Goal: Entertainment & Leisure: Consume media (video, audio)

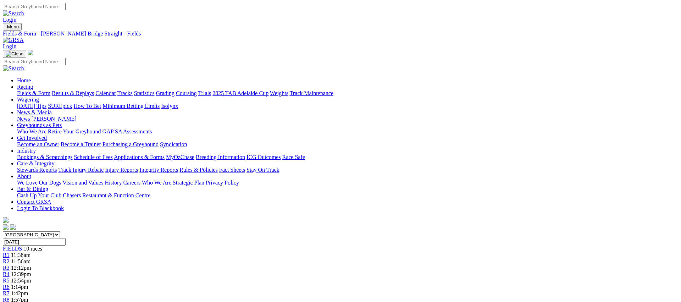
click at [288, 90] on link "Weights" at bounding box center [279, 93] width 18 height 6
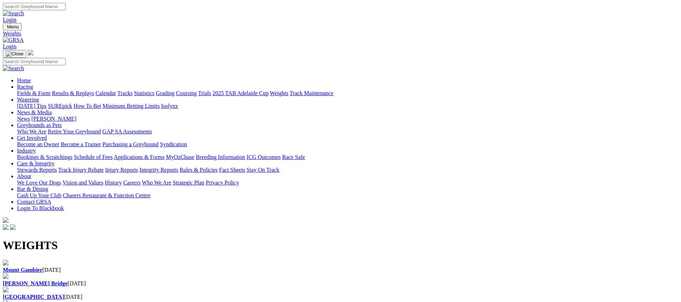
scroll to position [0, 2]
click at [235, 280] on div "Murray Bridge 10 Aug 2025" at bounding box center [340, 283] width 675 height 6
click at [197, 90] on link "Coursing" at bounding box center [186, 93] width 21 height 6
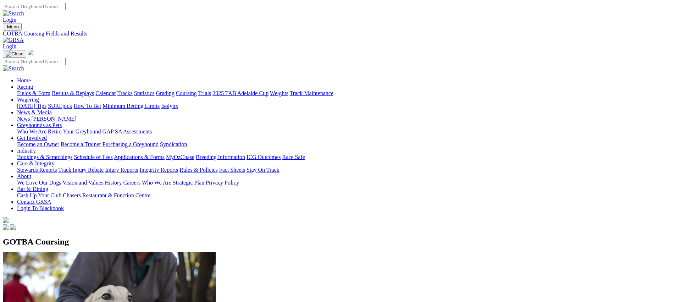
click at [50, 90] on link "Fields & Form" at bounding box center [33, 93] width 33 height 6
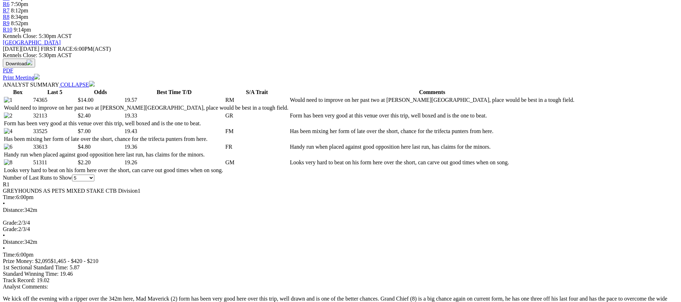
scroll to position [285, 0]
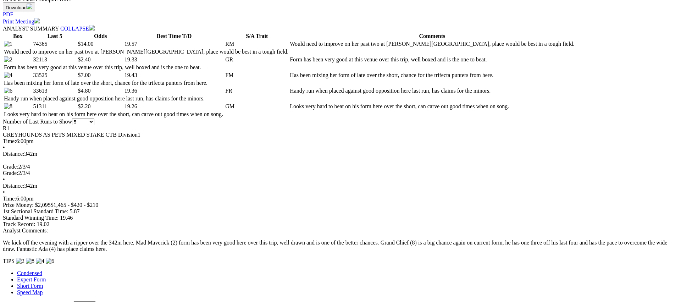
scroll to position [336, 0]
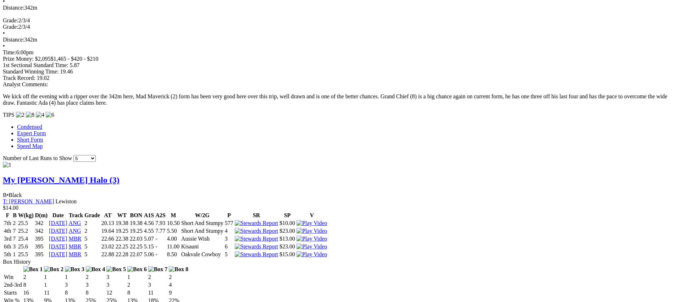
scroll to position [0, 0]
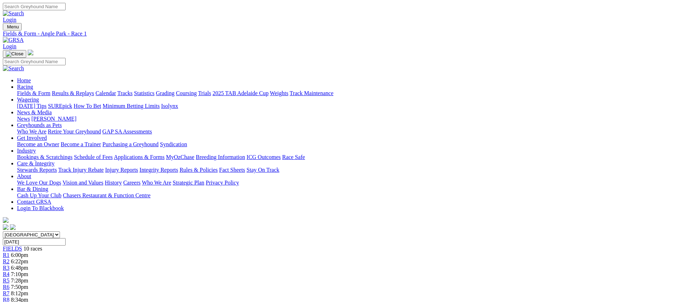
click at [10, 258] on span "R2" at bounding box center [6, 261] width 7 height 6
click at [50, 90] on link "Fields & Form" at bounding box center [33, 93] width 33 height 6
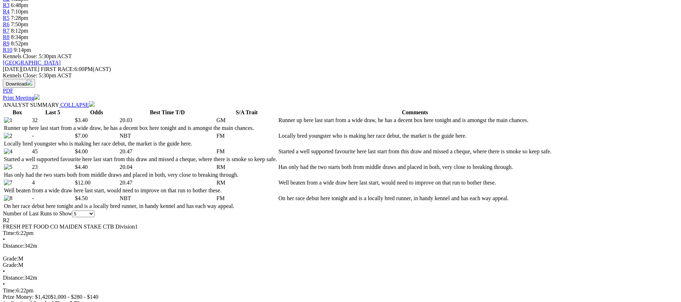
scroll to position [290, 0]
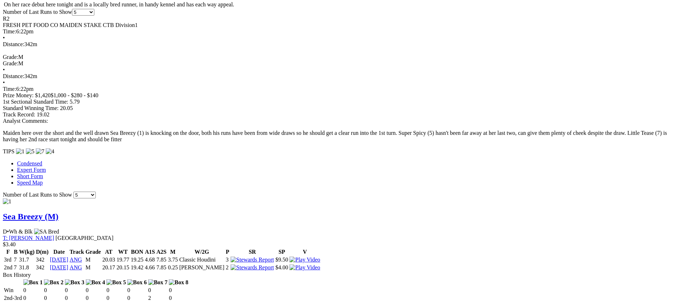
scroll to position [0, 0]
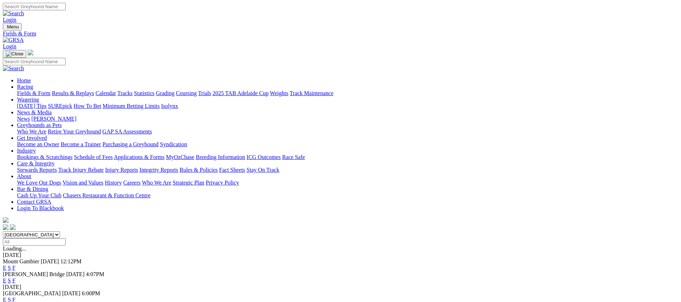
click at [60, 231] on select "[GEOGRAPHIC_DATA] [GEOGRAPHIC_DATA] [GEOGRAPHIC_DATA] [GEOGRAPHIC_DATA] [GEOGRA…" at bounding box center [31, 234] width 57 height 7
select select "[GEOGRAPHIC_DATA]"
click at [16, 290] on link "F" at bounding box center [13, 293] width 3 height 6
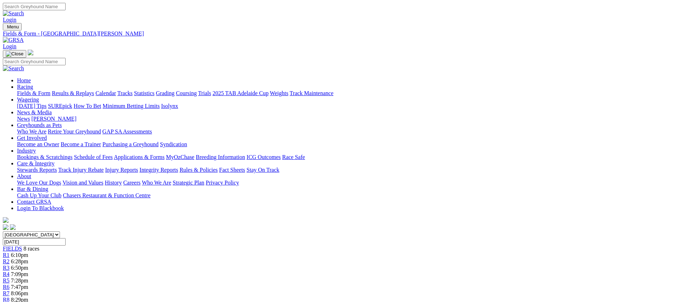
click at [60, 231] on select "[GEOGRAPHIC_DATA] [GEOGRAPHIC_DATA] [GEOGRAPHIC_DATA] [GEOGRAPHIC_DATA] [GEOGRA…" at bounding box center [31, 234] width 57 height 7
select select "NT"
